Goal: Information Seeking & Learning: Learn about a topic

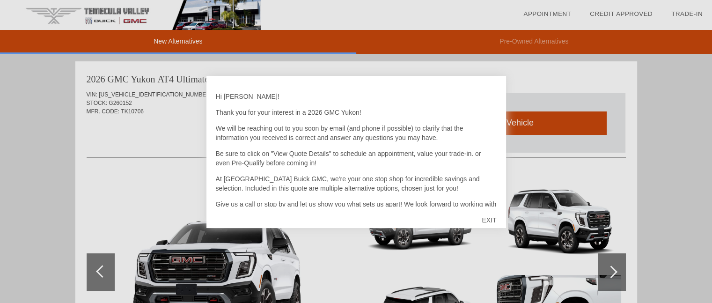
scroll to position [34, 0]
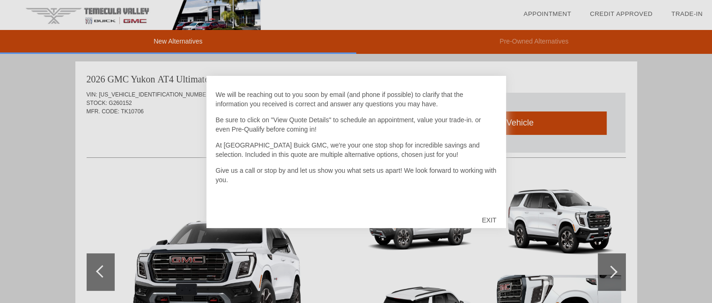
click at [487, 216] on div "EXIT" at bounding box center [488, 220] width 33 height 28
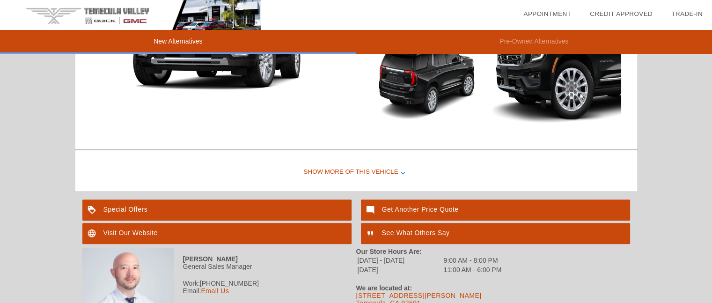
scroll to position [685, 0]
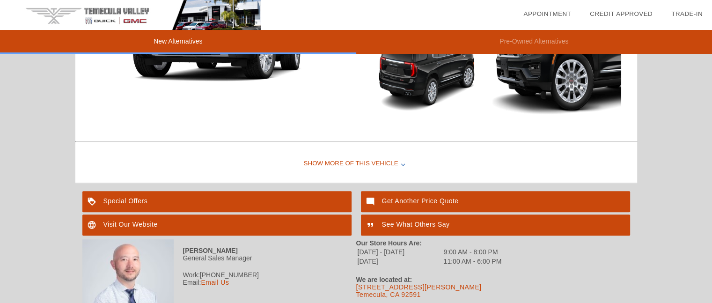
click at [376, 161] on div "Show More of this Vehicle" at bounding box center [356, 163] width 562 height 37
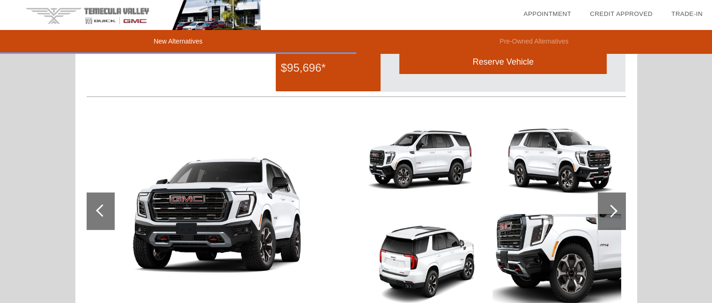
scroll to position [0, 0]
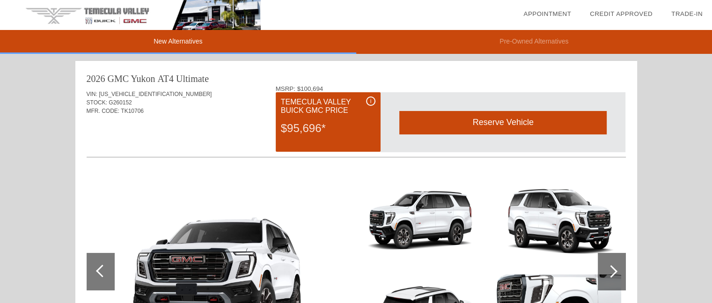
click at [367, 102] on div "i" at bounding box center [370, 100] width 9 height 9
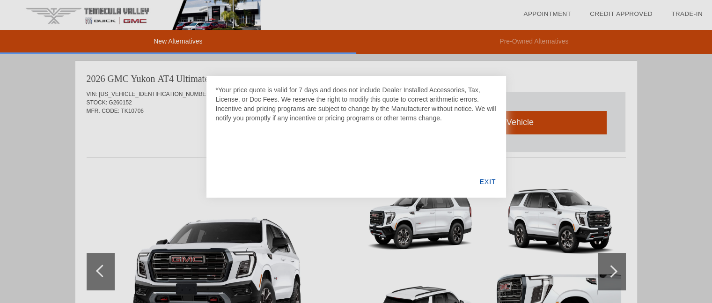
click at [491, 181] on div "EXIT" at bounding box center [487, 182] width 36 height 32
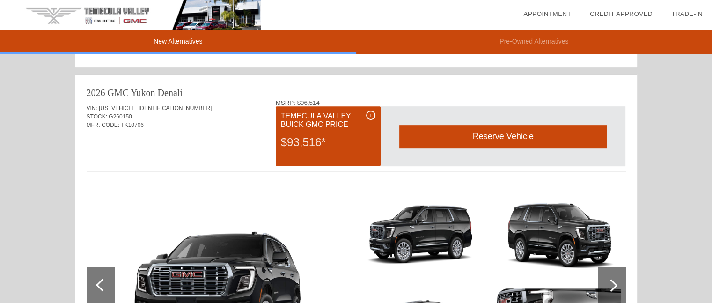
scroll to position [437, 0]
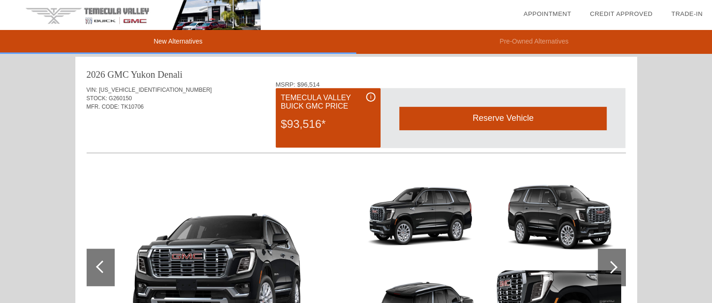
click at [372, 97] on div "i" at bounding box center [370, 96] width 9 height 9
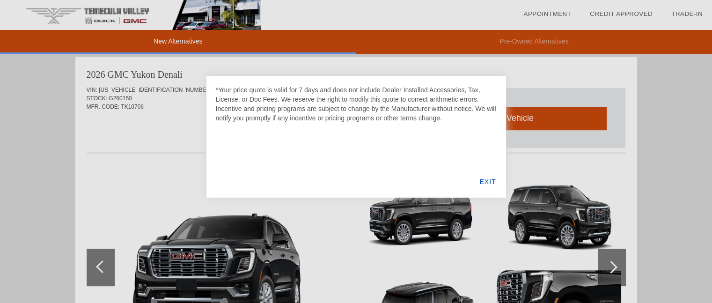
click at [440, 160] on div "*Your price quote is valid for 7 days and does not include Dealer Installed Acc…" at bounding box center [356, 137] width 300 height 122
drag, startPoint x: 486, startPoint y: 178, endPoint x: 513, endPoint y: 181, distance: 27.3
click at [487, 178] on div "EXIT" at bounding box center [487, 182] width 36 height 32
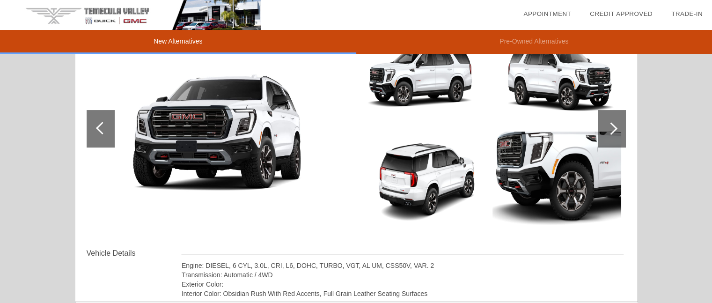
scroll to position [124, 0]
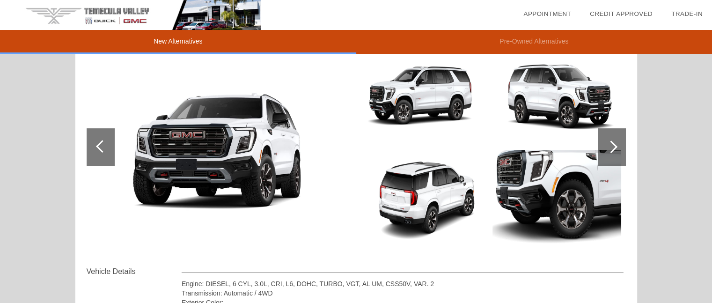
click at [617, 154] on div at bounding box center [612, 146] width 28 height 37
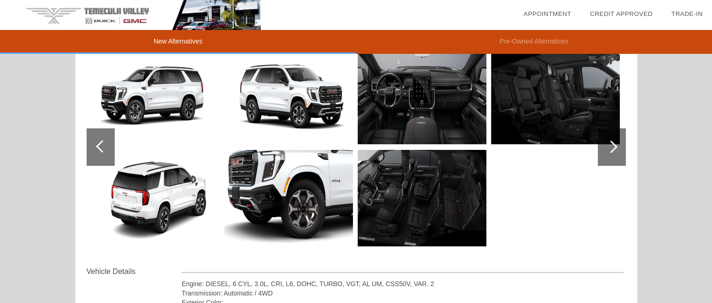
click at [617, 154] on div at bounding box center [612, 146] width 28 height 37
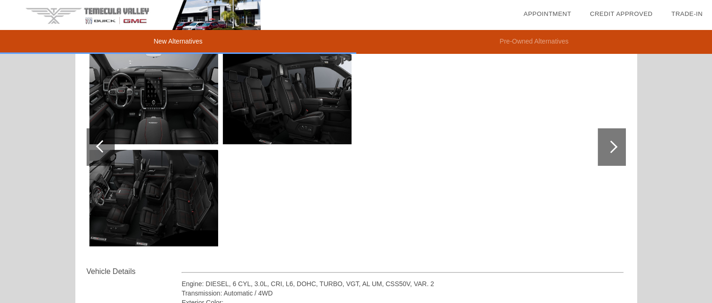
click at [617, 154] on div at bounding box center [612, 146] width 28 height 37
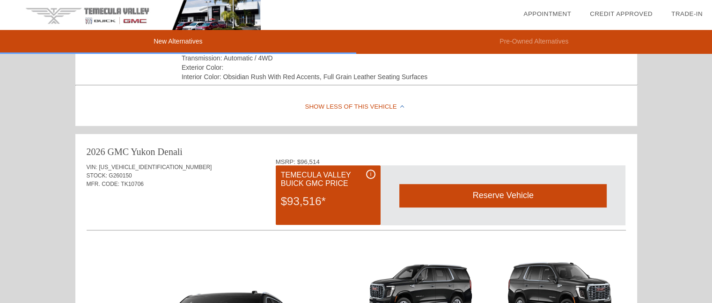
scroll to position [437, 0]
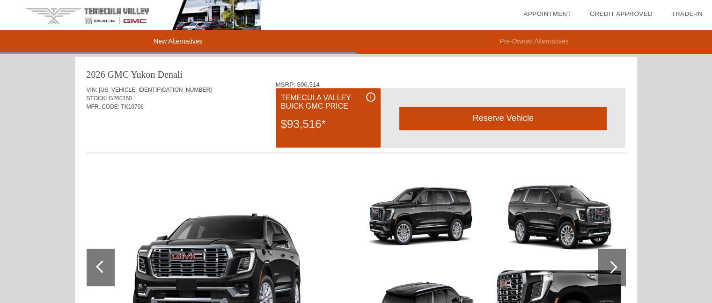
click at [611, 260] on div at bounding box center [612, 267] width 28 height 37
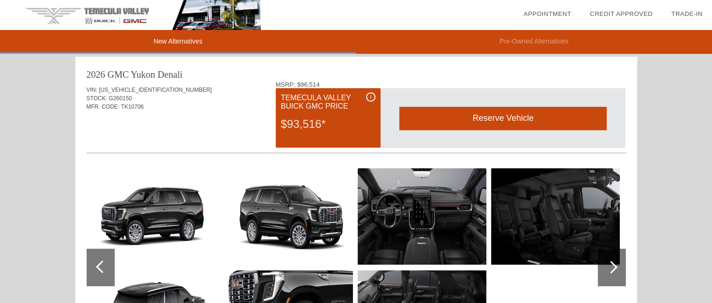
click at [611, 260] on div at bounding box center [612, 267] width 28 height 37
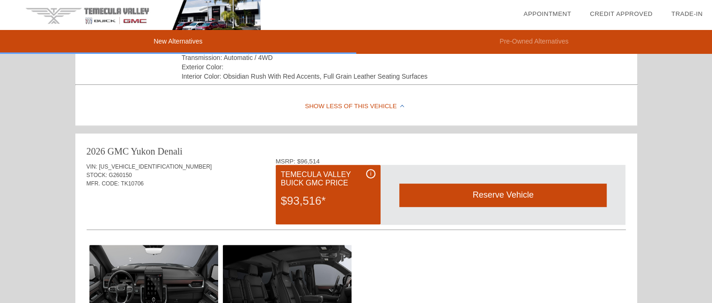
scroll to position [0, 0]
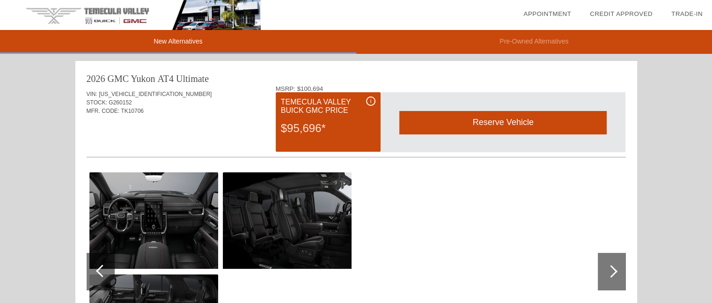
click at [557, 40] on li "Pre-Owned Alternatives" at bounding box center [534, 42] width 356 height 24
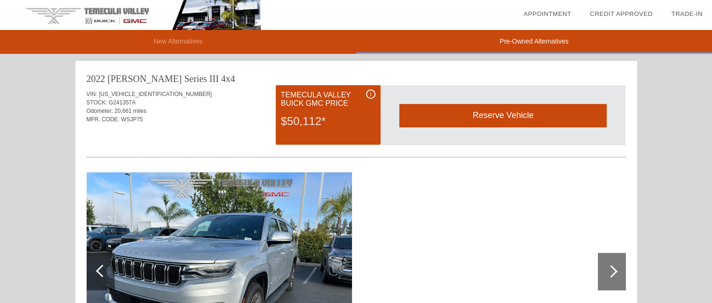
click at [188, 46] on li "New Alternatives" at bounding box center [178, 42] width 356 height 24
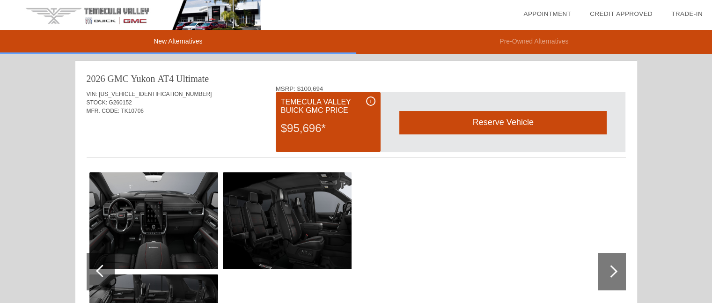
click at [96, 272] on div at bounding box center [101, 271] width 28 height 37
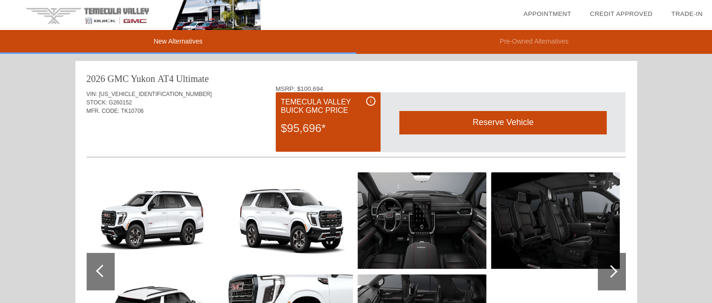
click at [96, 272] on div at bounding box center [101, 271] width 28 height 37
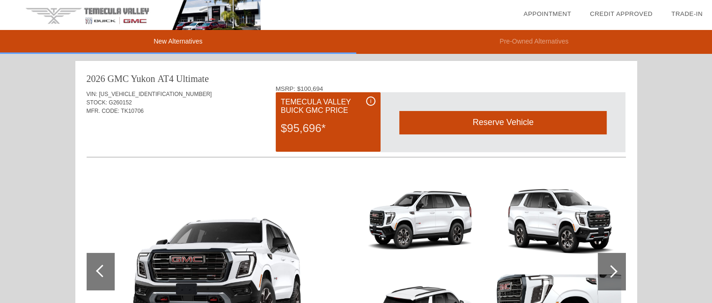
click at [102, 270] on div at bounding box center [102, 270] width 13 height 13
